Goal: Communication & Community: Share content

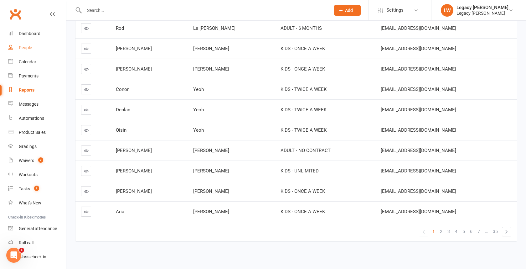
click at [29, 50] on div "People" at bounding box center [25, 47] width 13 height 5
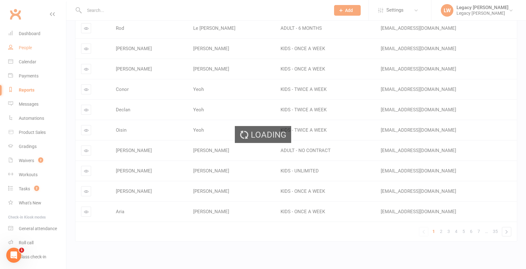
select select "100"
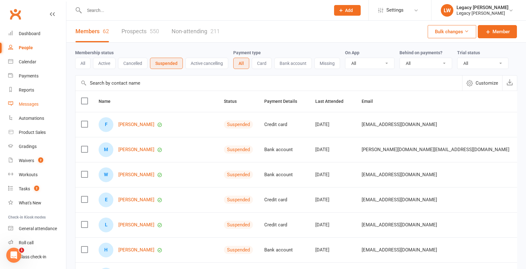
click at [28, 104] on div "Messages" at bounding box center [29, 103] width 20 height 5
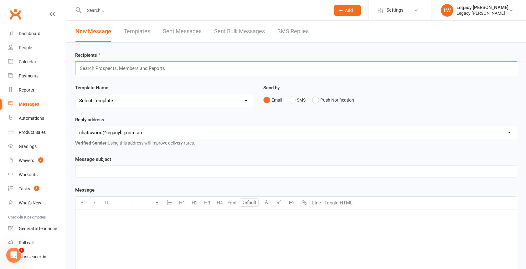
click at [139, 70] on input "text" at bounding box center [125, 68] width 92 height 8
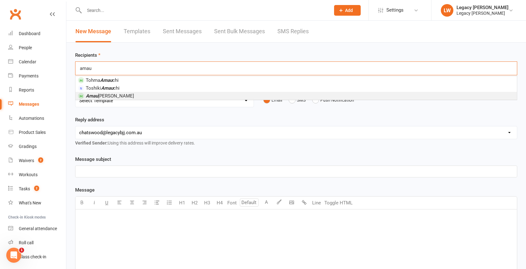
type input "amau"
click at [122, 92] on li "Amau [PERSON_NAME]" at bounding box center [296, 96] width 442 height 8
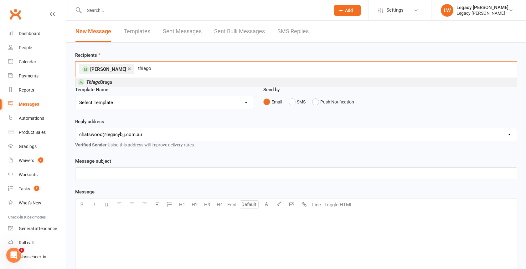
type input "thiago"
click at [145, 83] on li "[PERSON_NAME]" at bounding box center [296, 82] width 442 height 8
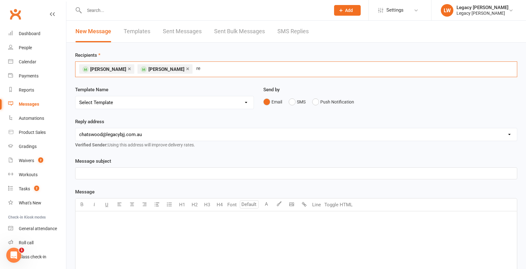
type input "r"
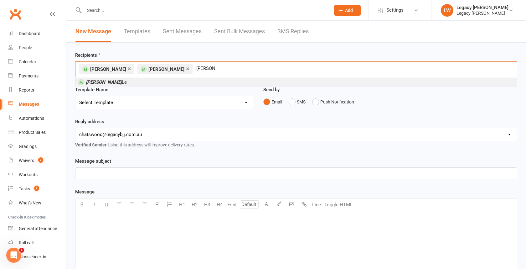
type input "[PERSON_NAME]"
click at [163, 82] on li "[PERSON_NAME]" at bounding box center [296, 82] width 442 height 8
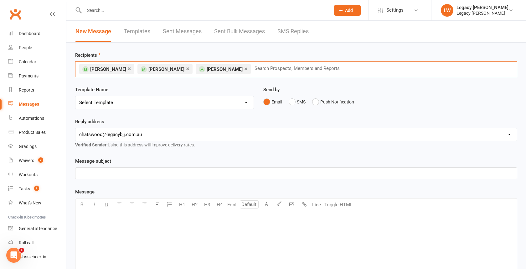
click at [174, 172] on p "﻿" at bounding box center [296, 173] width 434 height 8
click at [175, 224] on div "﻿" at bounding box center [296, 258] width 442 height 94
click at [342, 203] on button "Toggle HTML" at bounding box center [338, 204] width 31 height 13
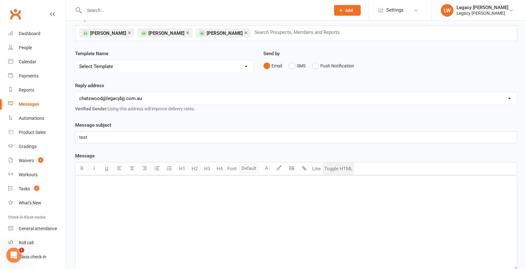
scroll to position [40, 0]
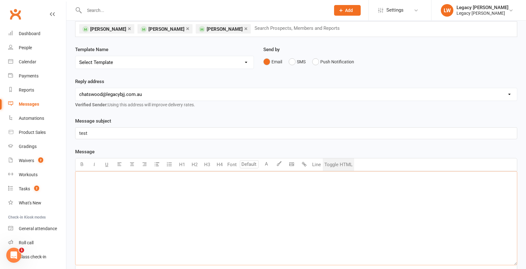
click at [242, 183] on textarea at bounding box center [296, 218] width 442 height 94
paste textarea "<!DOCTYPE HTML PUBLIC "-//W3C//DTD XHTML 1.0 Transitional //EN" "[URL][DOMAIN_N…"
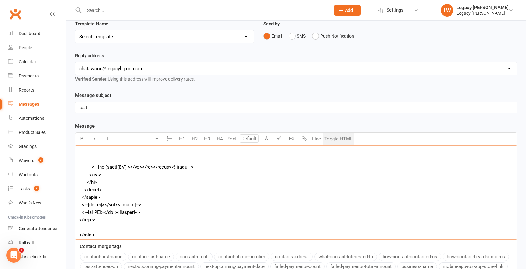
scroll to position [137, 0]
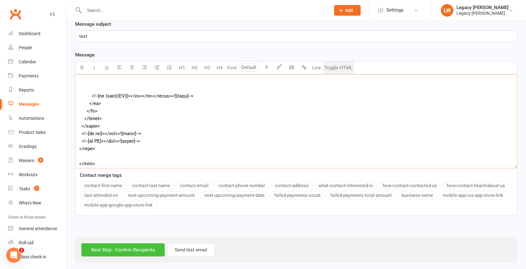
type textarea "<!DOCTYPE HTML PUBLIC "-//W3C//DTD XHTML 1.0 Transitional //EN" "[URL][DOMAIN_N…"
click at [140, 248] on input "Next Step - Confirm Recipients" at bounding box center [122, 249] width 83 height 13
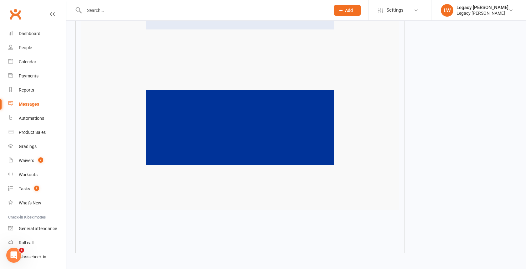
scroll to position [4273, 0]
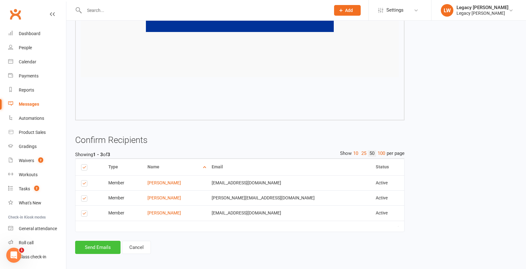
click at [106, 245] on button "Send Emails" at bounding box center [97, 247] width 45 height 13
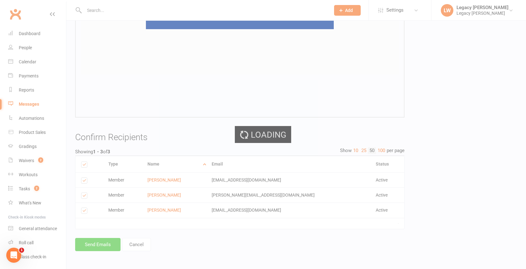
scroll to position [4097, 0]
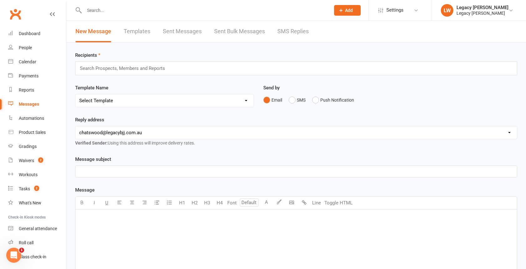
click at [146, 64] on input "text" at bounding box center [125, 68] width 92 height 8
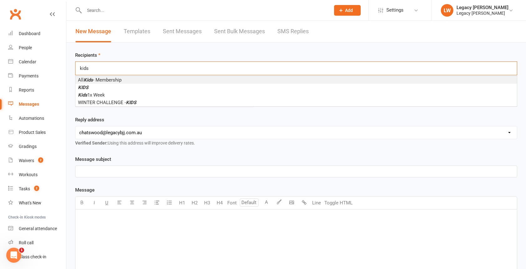
type input "kids"
click at [108, 79] on span "All Kids - Membership" at bounding box center [100, 80] width 44 height 6
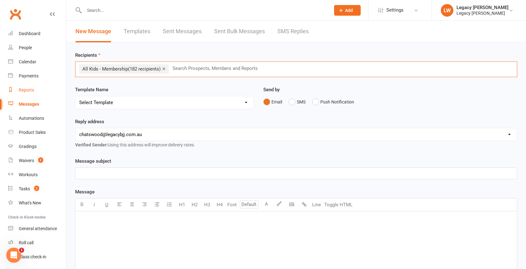
click at [31, 92] on div "Reports" at bounding box center [26, 89] width 15 height 5
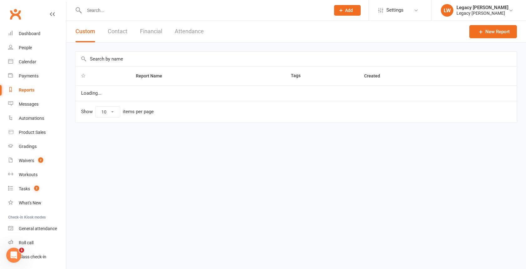
select select "100"
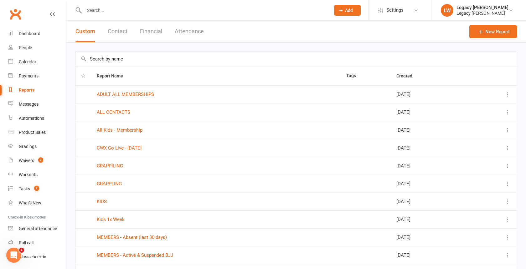
click at [138, 55] on input "text" at bounding box center [296, 59] width 442 height 14
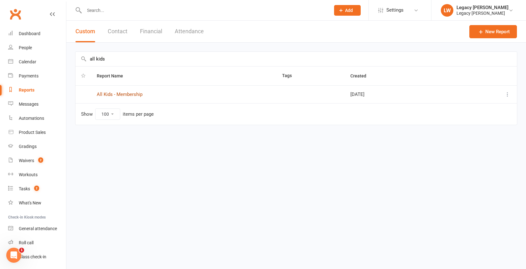
type input "all kids"
click at [116, 96] on link "All Kids - Membership" at bounding box center [120, 94] width 46 height 6
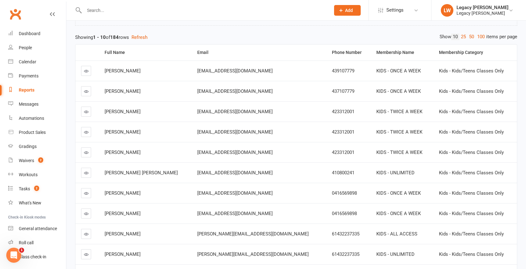
scroll to position [102, 0]
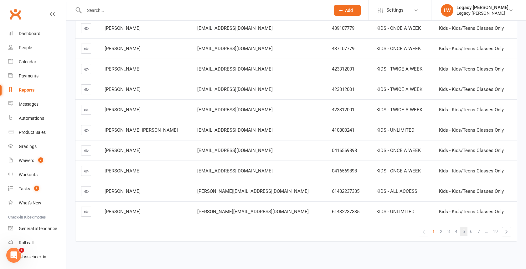
click at [467, 227] on link "5" at bounding box center [464, 231] width 8 height 9
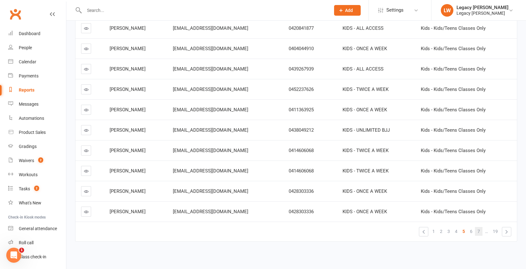
click at [479, 227] on span "7" at bounding box center [479, 231] width 3 height 9
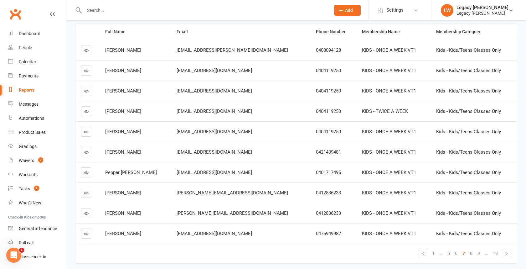
scroll to position [70, 0]
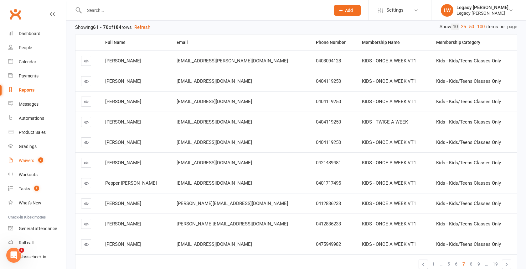
click at [24, 161] on div "Waivers" at bounding box center [26, 160] width 15 height 5
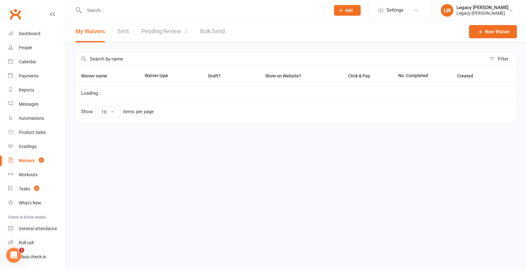
click at [160, 31] on link "Pending Review 2" at bounding box center [165, 32] width 46 height 22
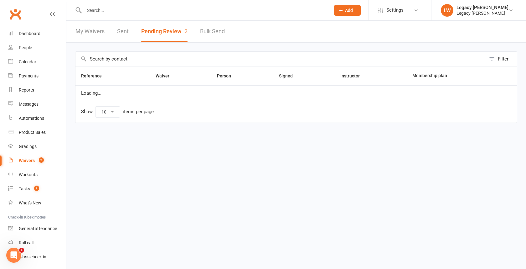
select select "50"
click at [34, 108] on link "Messages" at bounding box center [37, 104] width 58 height 14
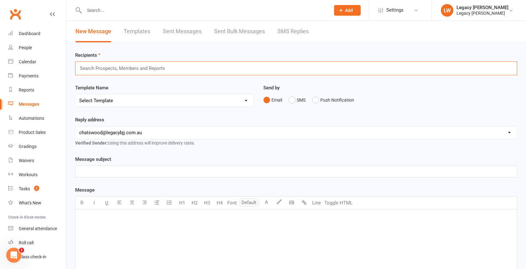
click at [157, 70] on input "text" at bounding box center [125, 68] width 92 height 8
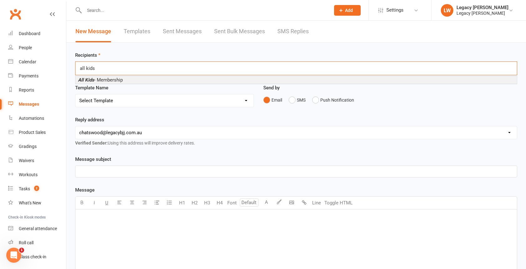
type input "all kids"
click at [150, 77] on li "All Kids - Membership" at bounding box center [296, 80] width 442 height 8
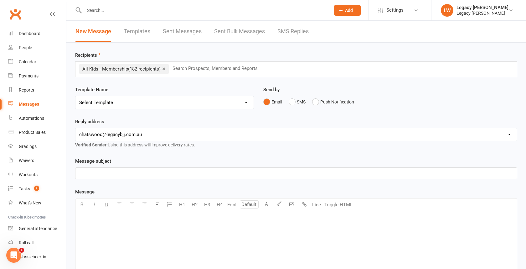
click at [138, 172] on p "﻿" at bounding box center [296, 173] width 434 height 8
click at [128, 230] on div "﻿" at bounding box center [296, 258] width 442 height 94
click at [347, 203] on button "Toggle HTML" at bounding box center [338, 204] width 31 height 13
click at [221, 238] on textarea at bounding box center [296, 258] width 442 height 94
paste textarea "<!DOCTYPE HTML PUBLIC "-//W3C//DTD XHTML 1.0 Transitional //EN" "[URL][DOMAIN_N…"
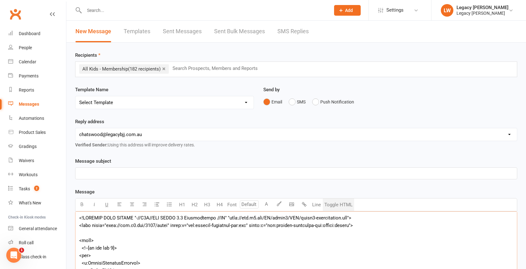
scroll to position [34, 0]
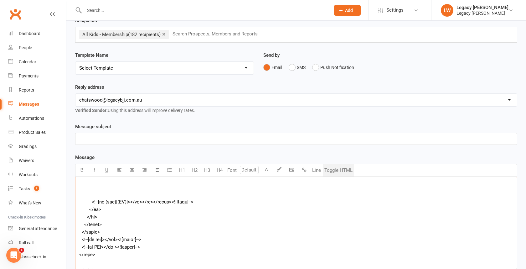
type textarea "<!DOCTYPE HTML PUBLIC "-//W3C//DTD XHTML 1.0 Transitional //EN" "[URL][DOMAIN_N…"
click at [126, 136] on p "﻿" at bounding box center [296, 139] width 434 height 8
click at [125, 137] on span "Kids BJJ Graduation Updates" at bounding box center [109, 139] width 61 height 6
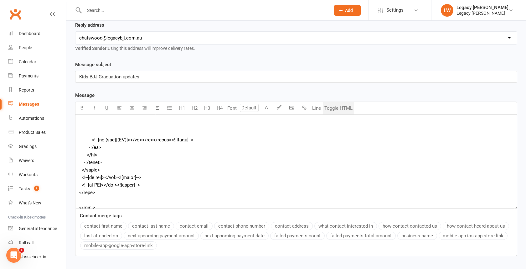
scroll to position [137, 0]
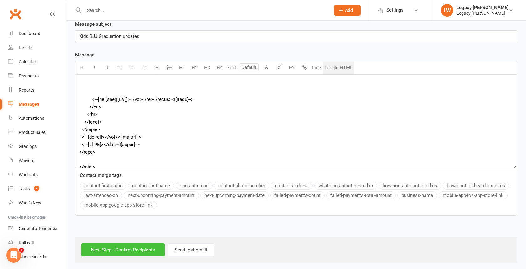
click at [135, 246] on input "Next Step - Confirm Recipients" at bounding box center [122, 249] width 83 height 13
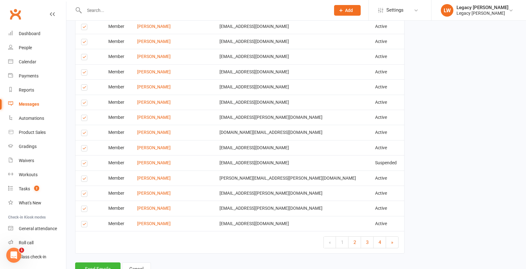
scroll to position [4990, 0]
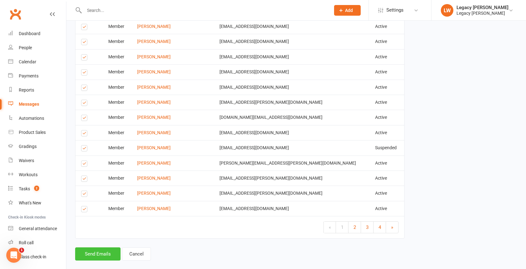
click at [100, 247] on button "Send Emails" at bounding box center [97, 253] width 45 height 13
